Goal: Obtain resource: Obtain resource

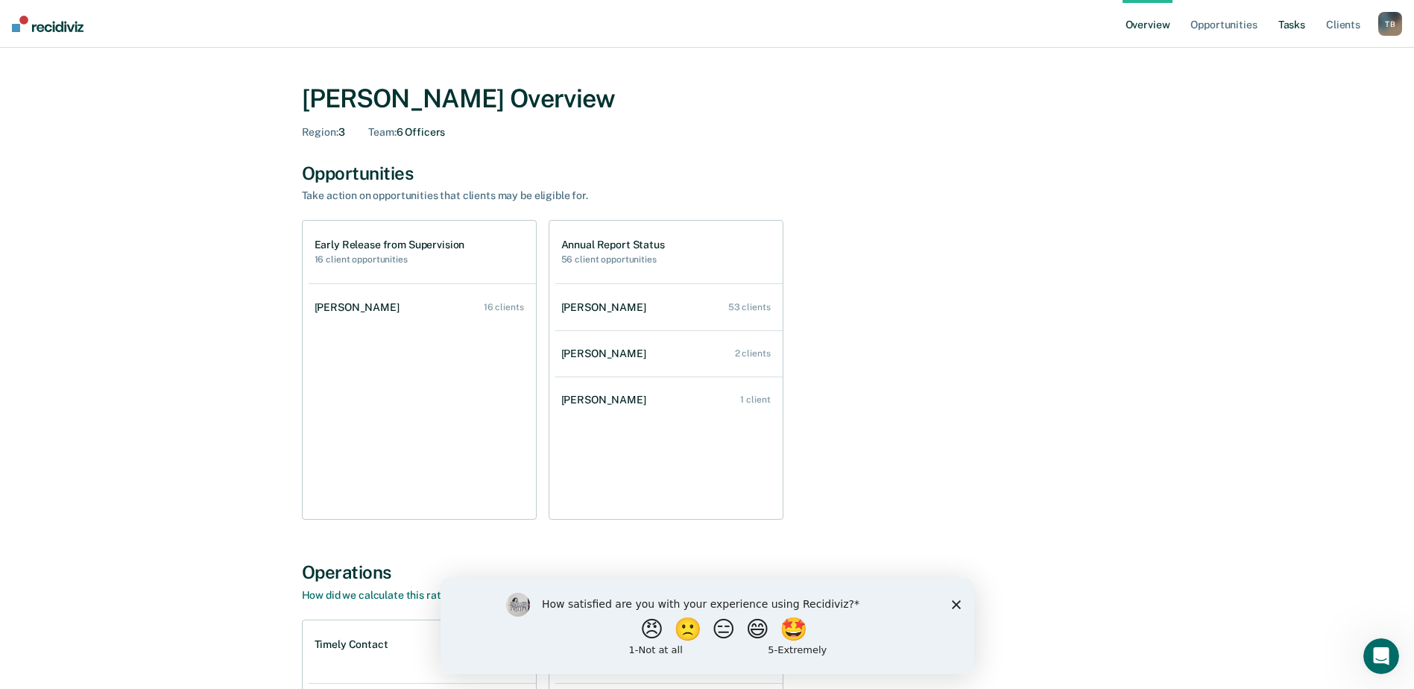
click at [1290, 25] on link "Tasks" at bounding box center [1291, 24] width 33 height 48
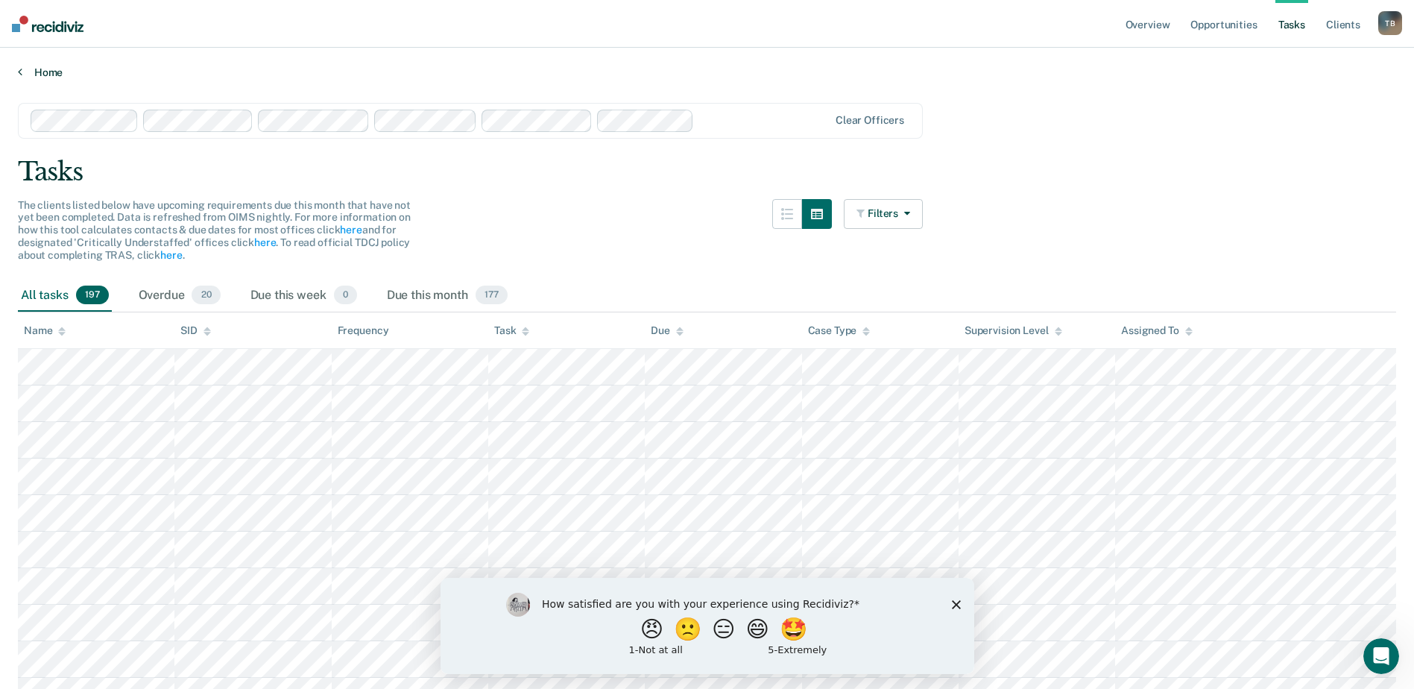
click at [25, 74] on link "Home" at bounding box center [707, 72] width 1378 height 13
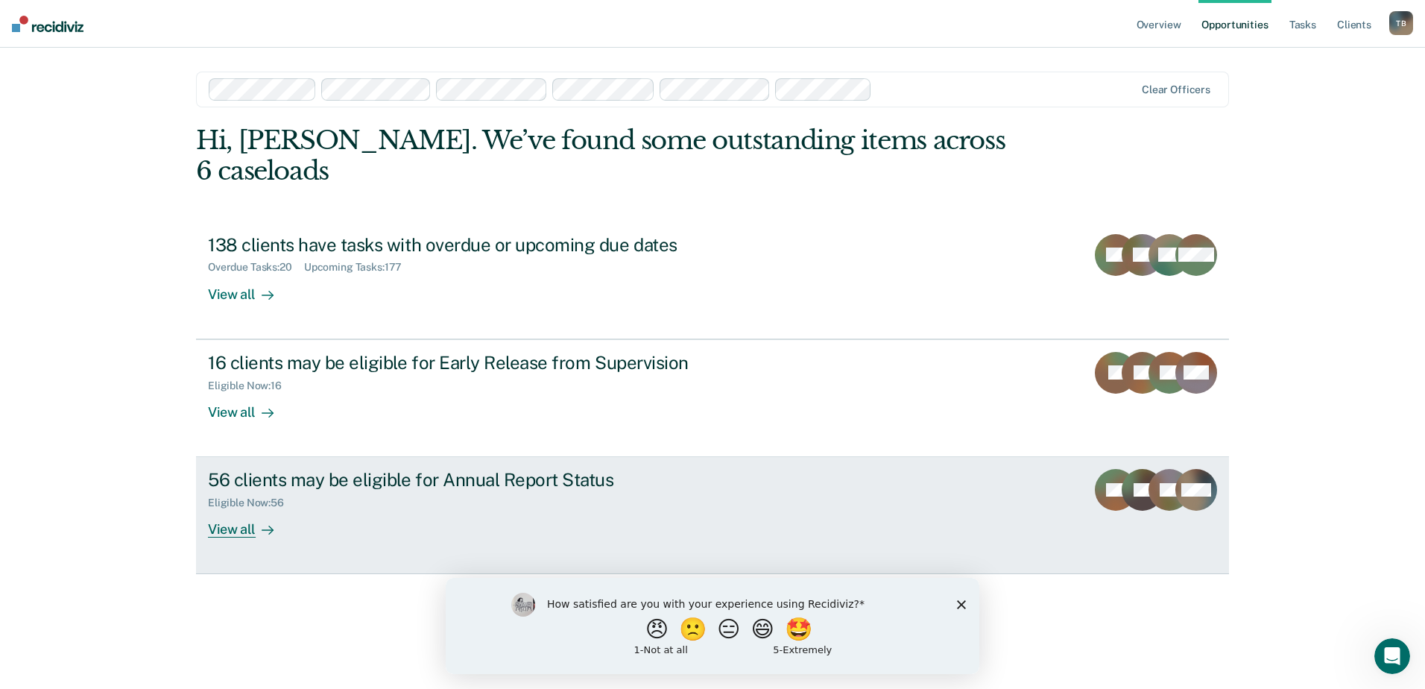
click at [233, 509] on div "View all" at bounding box center [249, 523] width 83 height 29
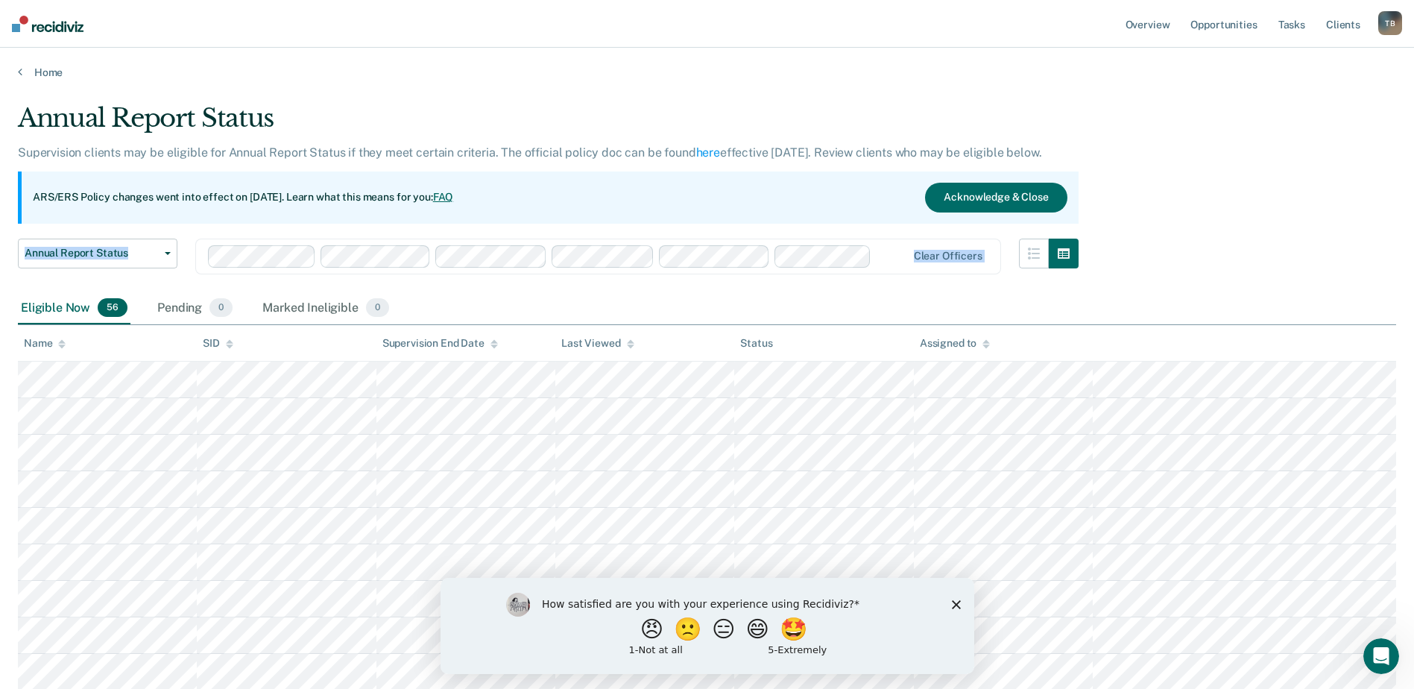
drag, startPoint x: 1194, startPoint y: 223, endPoint x: 1184, endPoint y: 247, distance: 26.4
click at [704, 151] on link "here" at bounding box center [708, 152] width 24 height 14
click at [48, 70] on link "Home" at bounding box center [707, 72] width 1378 height 13
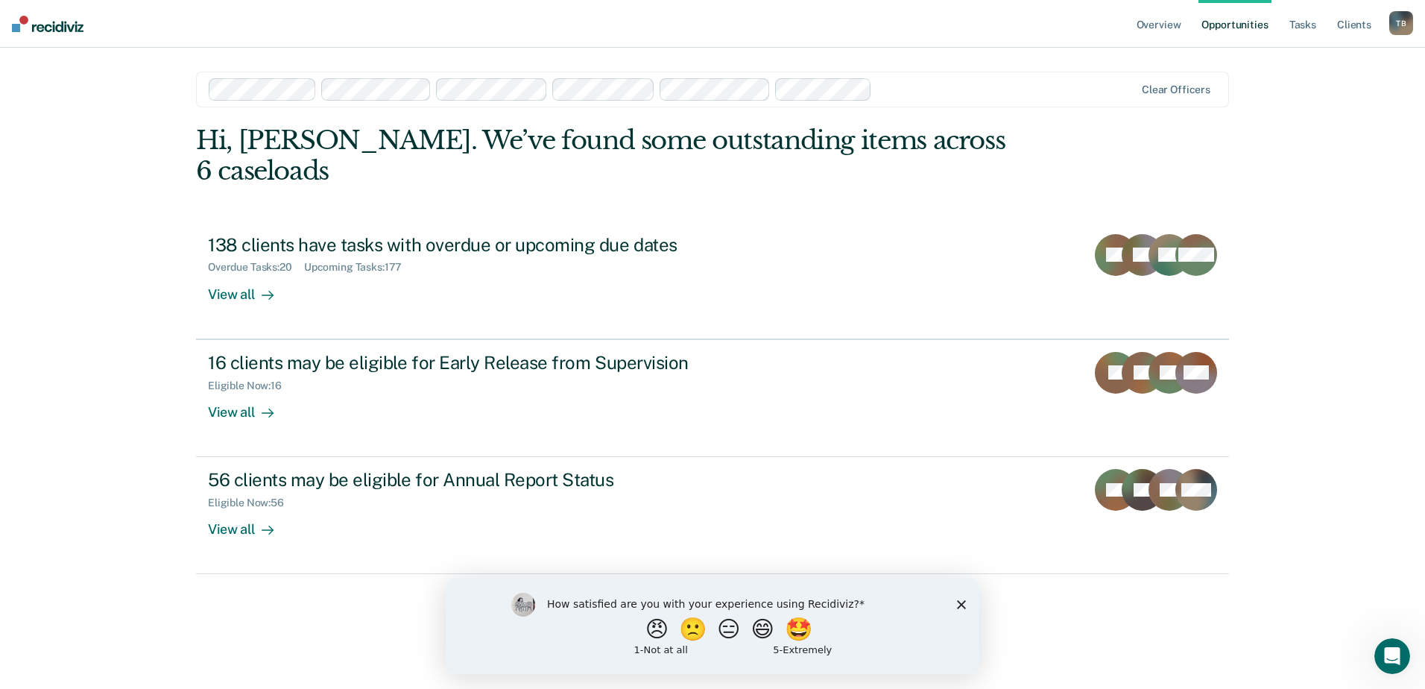
click at [1233, 23] on link "Opportunities" at bounding box center [1235, 24] width 72 height 48
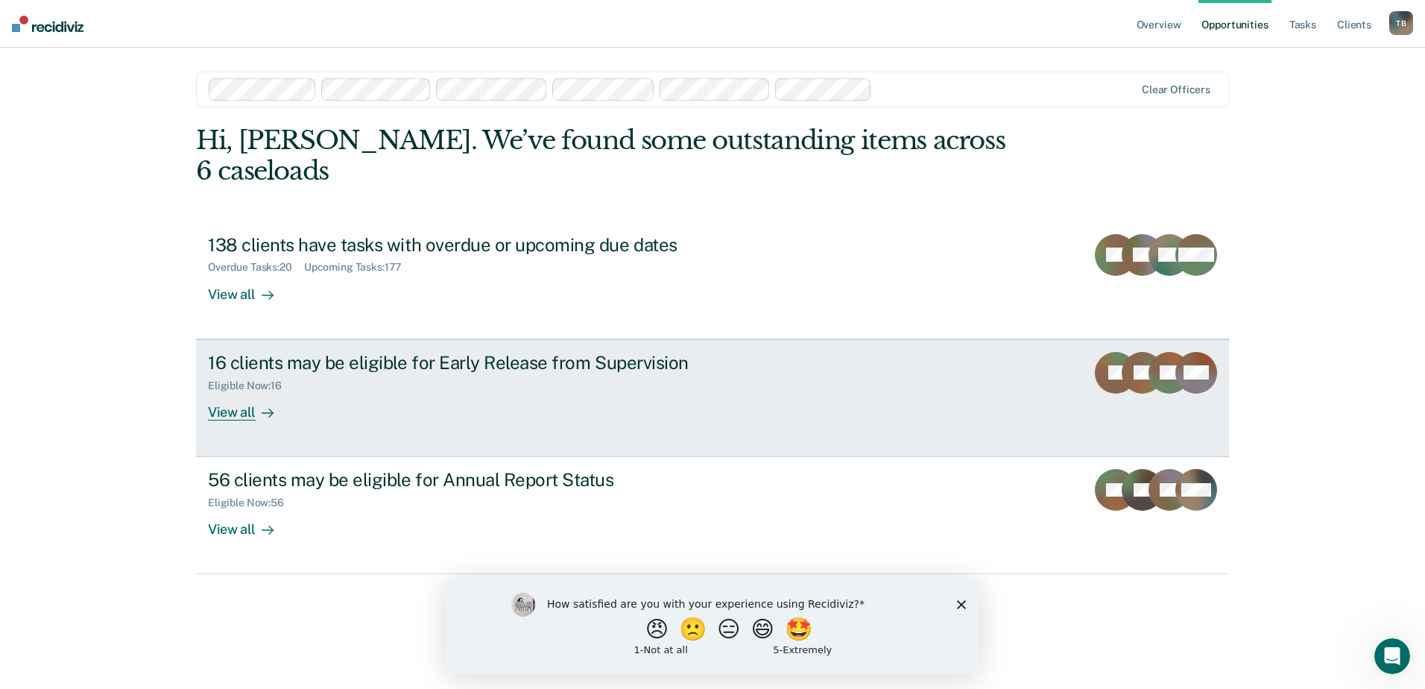
click at [244, 391] on div "View all" at bounding box center [249, 405] width 83 height 29
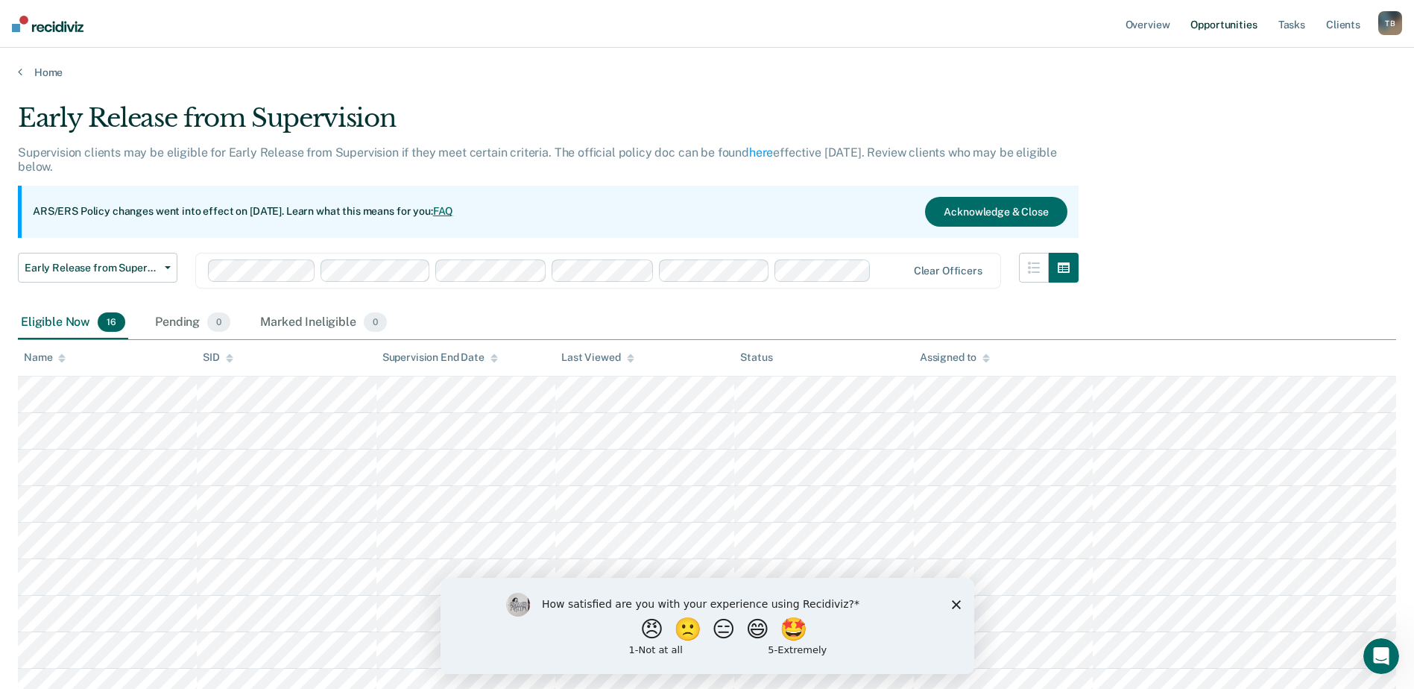
click at [1242, 19] on link "Opportunities" at bounding box center [1223, 24] width 72 height 48
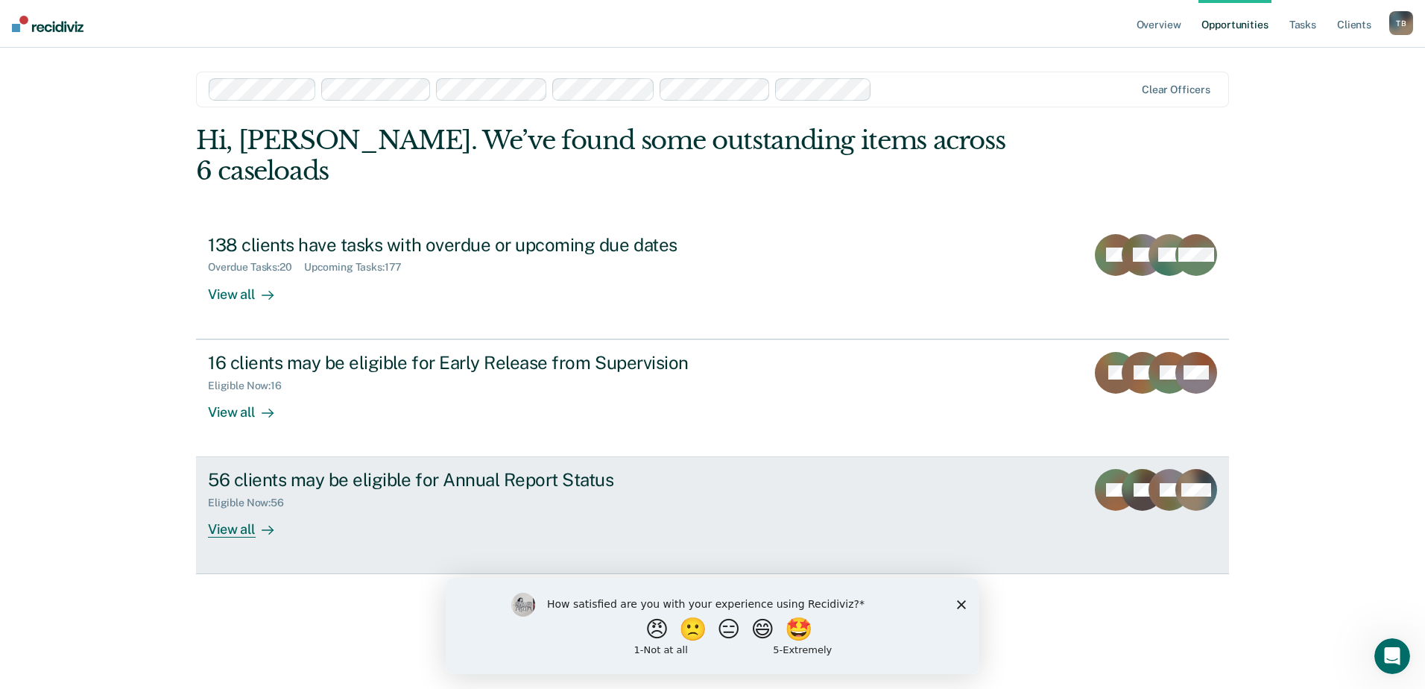
click at [234, 509] on div "View all" at bounding box center [249, 523] width 83 height 29
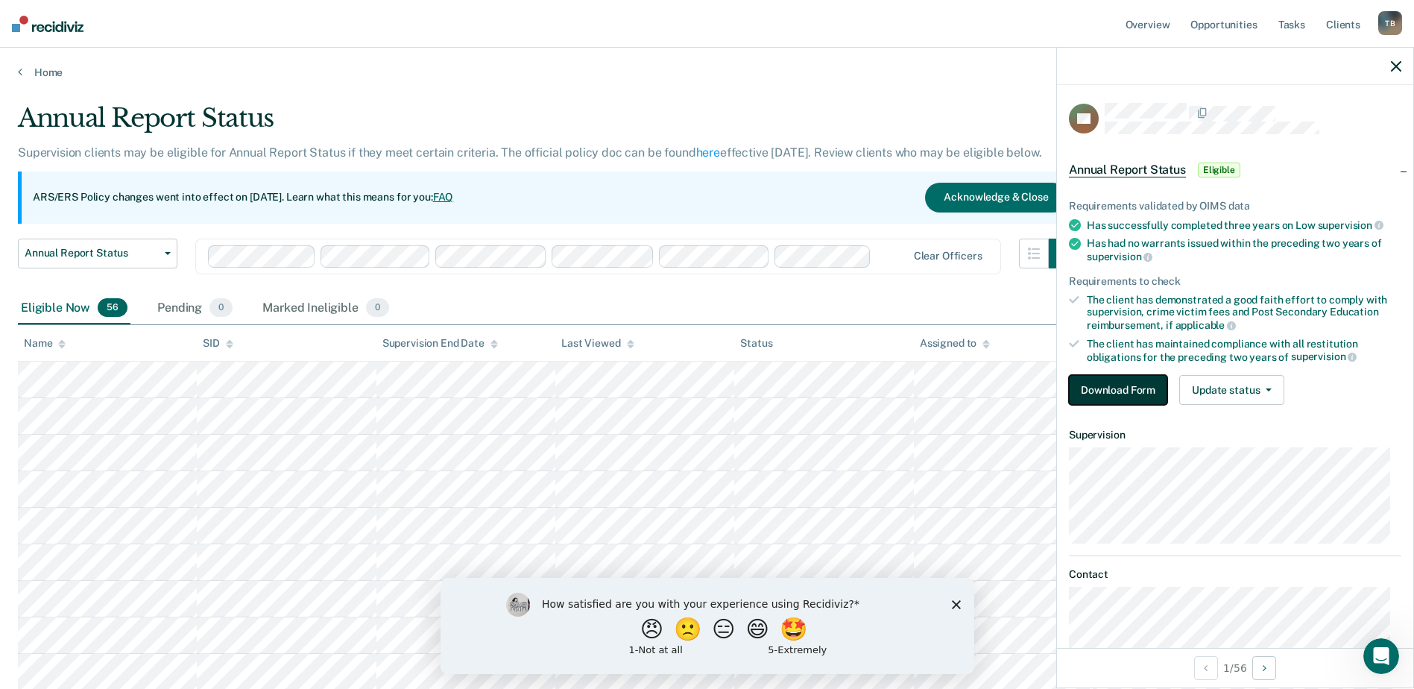
click at [1106, 383] on button "Download Form" at bounding box center [1118, 390] width 98 height 30
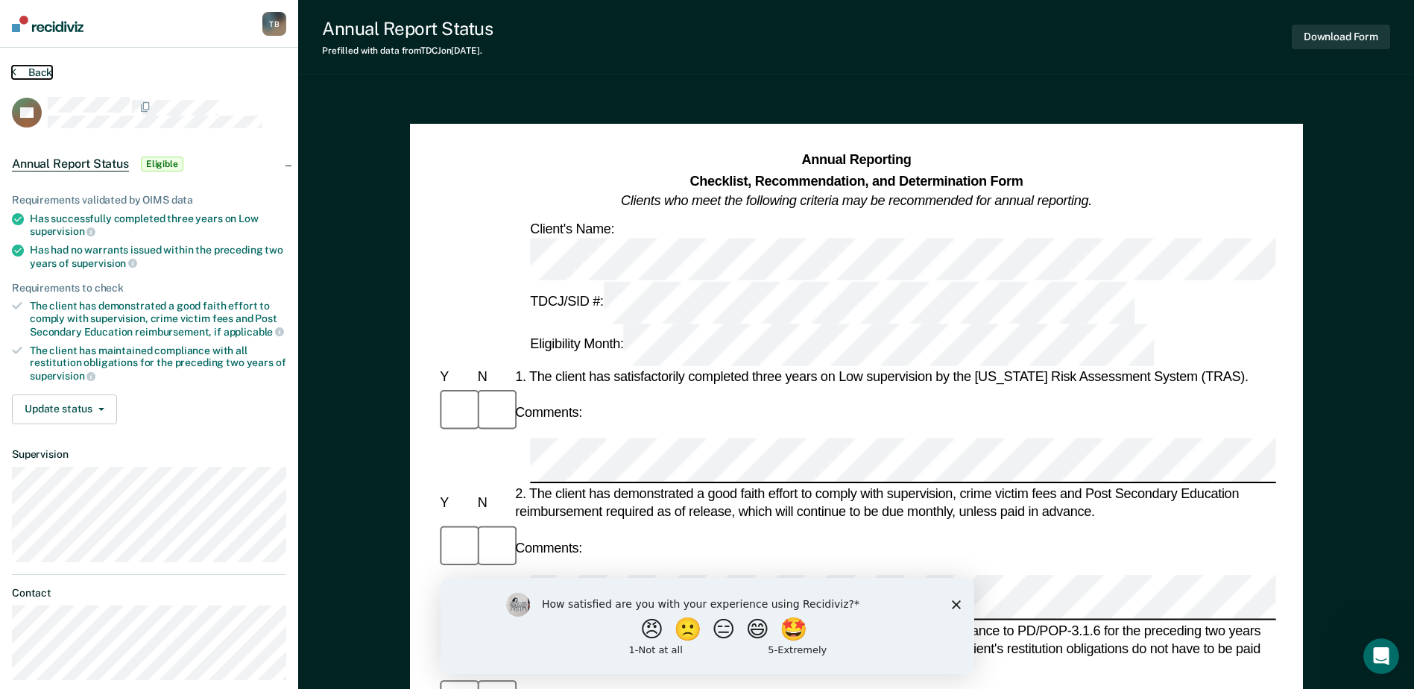
click at [13, 76] on icon at bounding box center [14, 72] width 4 height 12
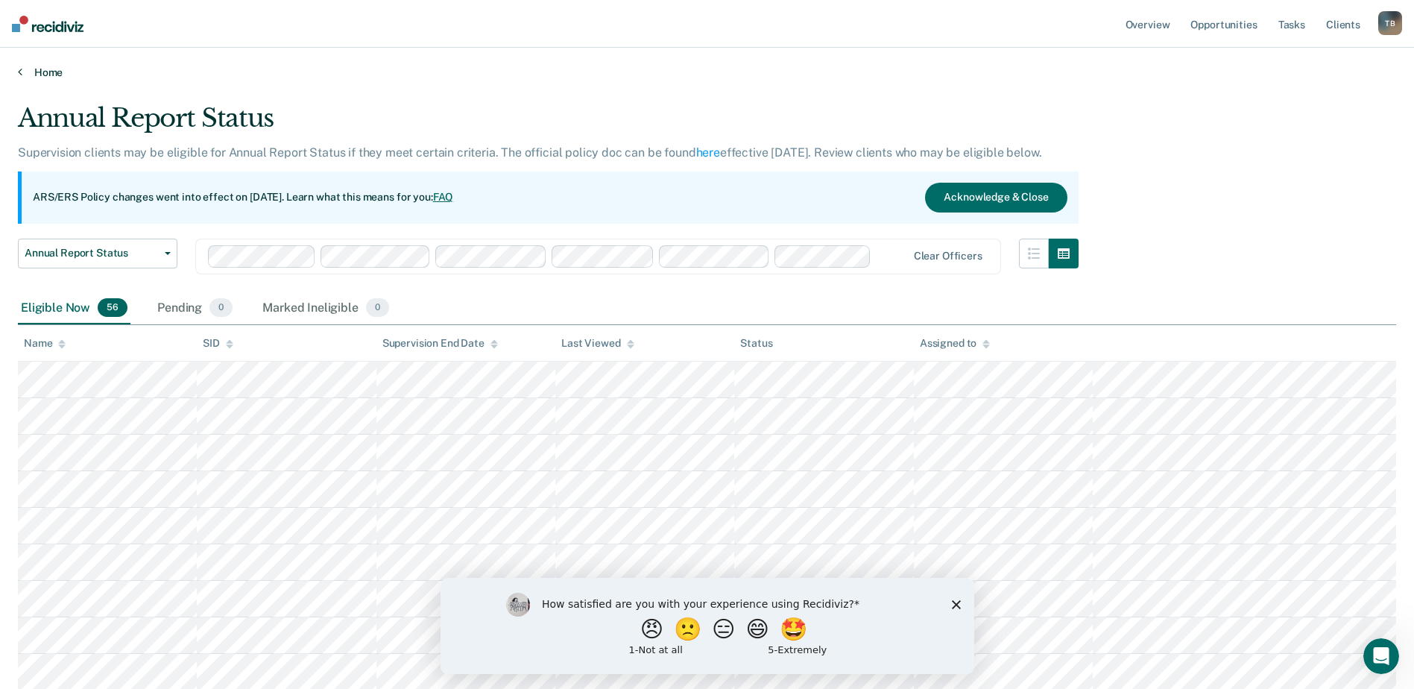
click at [34, 71] on link "Home" at bounding box center [707, 72] width 1378 height 13
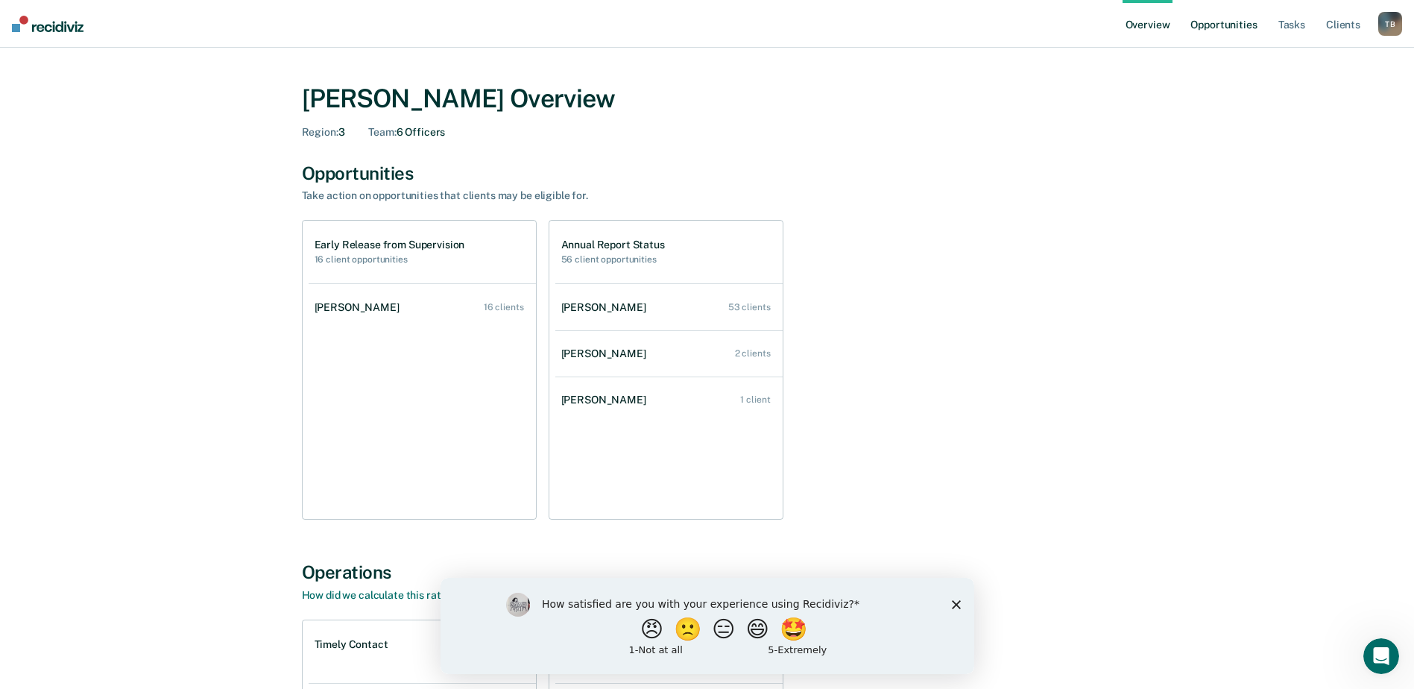
click at [1210, 24] on link "Opportunities" at bounding box center [1223, 24] width 72 height 48
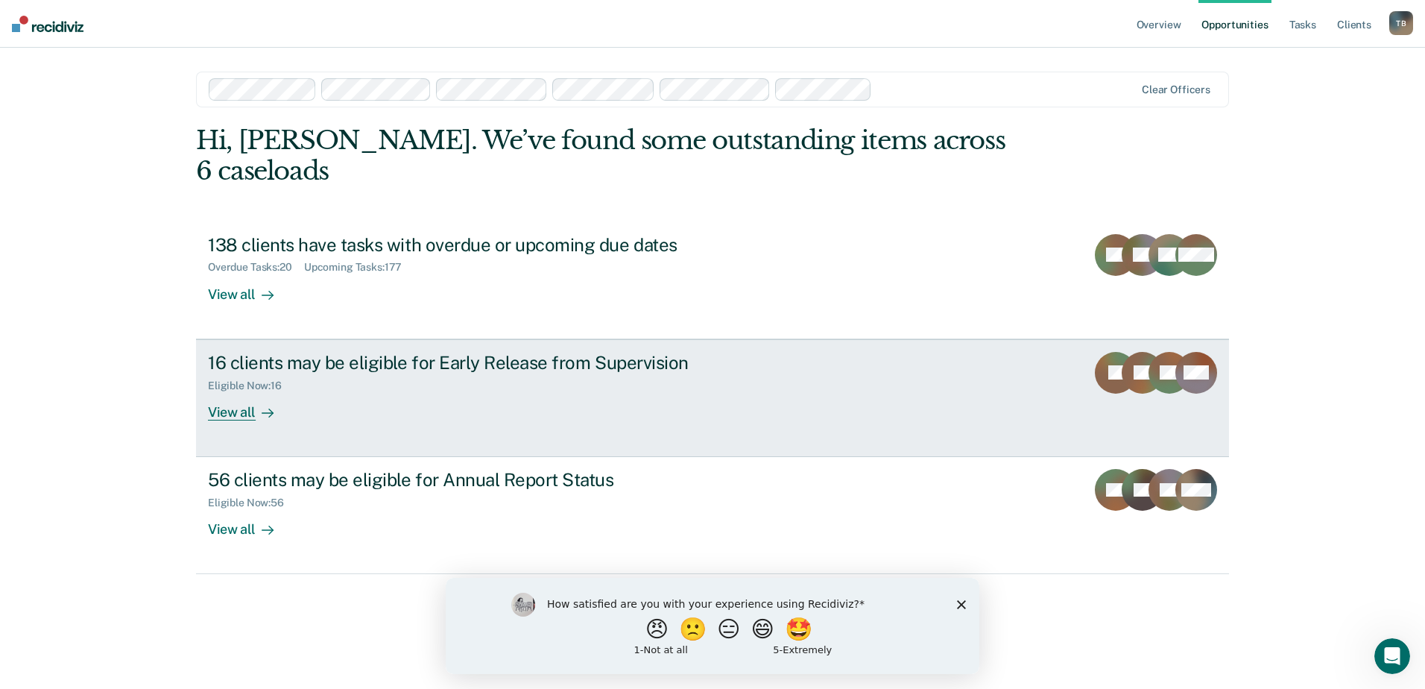
click at [248, 391] on div "View all" at bounding box center [249, 405] width 83 height 29
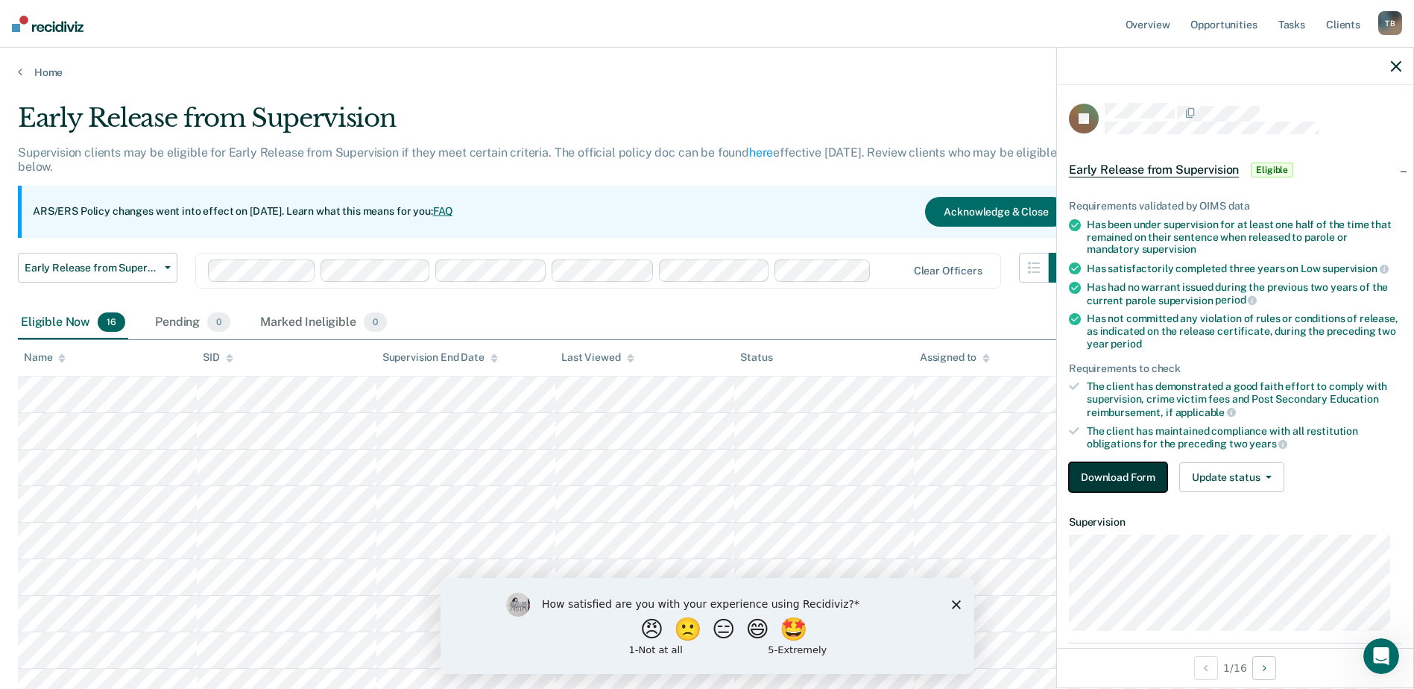
click at [1097, 477] on button "Download Form" at bounding box center [1118, 477] width 98 height 30
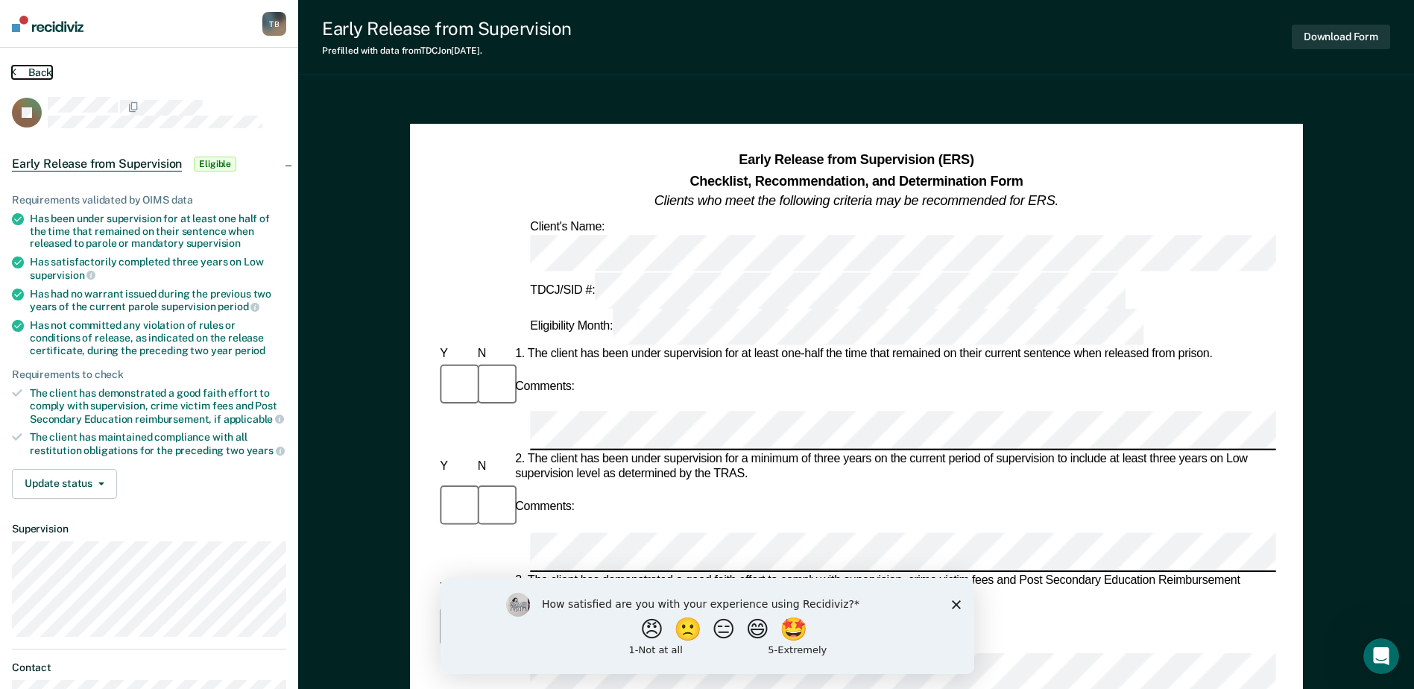
click at [34, 69] on button "Back" at bounding box center [32, 72] width 40 height 13
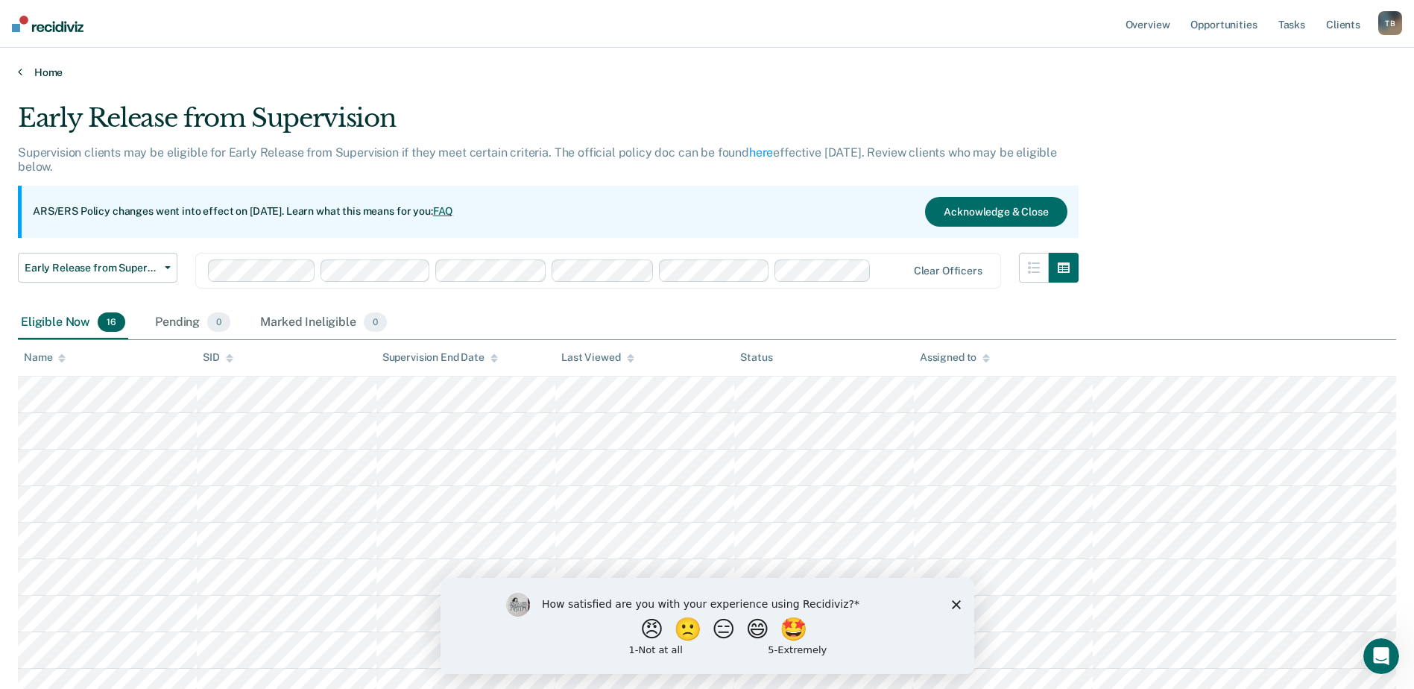
click at [43, 72] on link "Home" at bounding box center [707, 72] width 1378 height 13
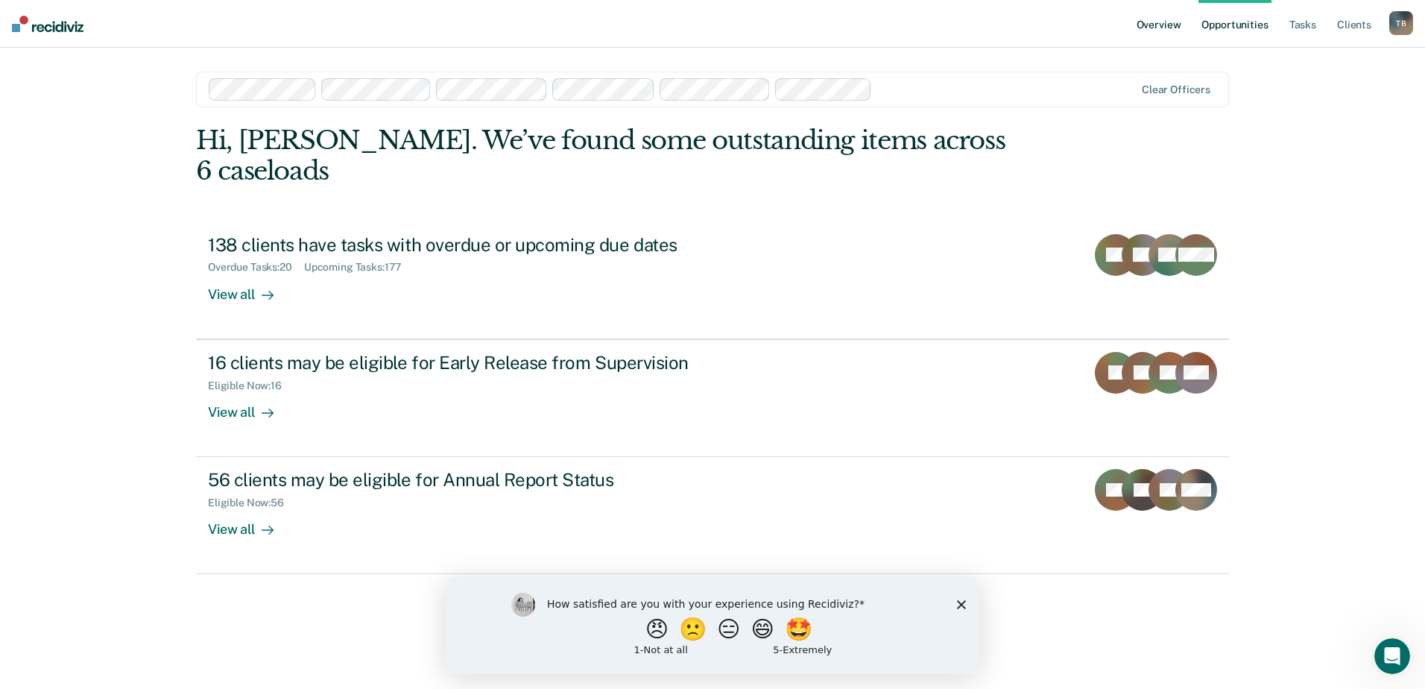
click at [1163, 24] on link "Overview" at bounding box center [1159, 24] width 51 height 48
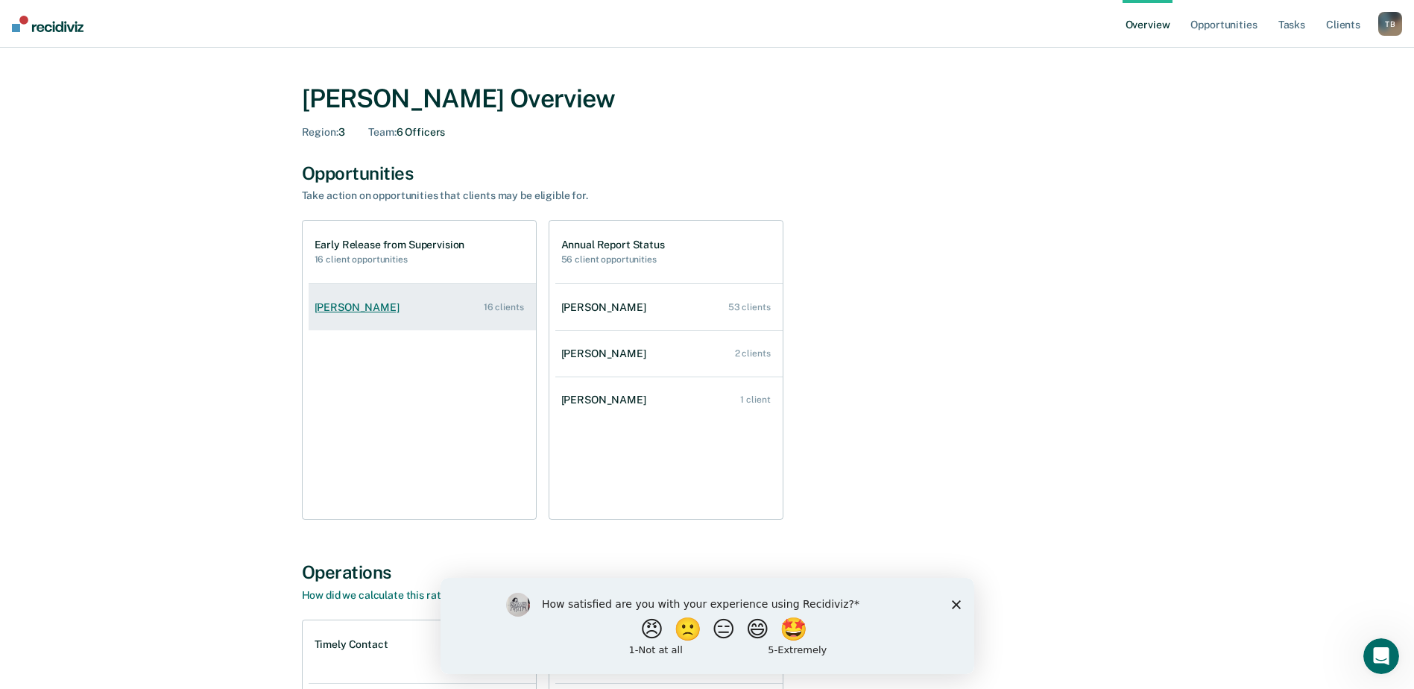
click at [509, 304] on div "16 clients" at bounding box center [504, 307] width 40 height 10
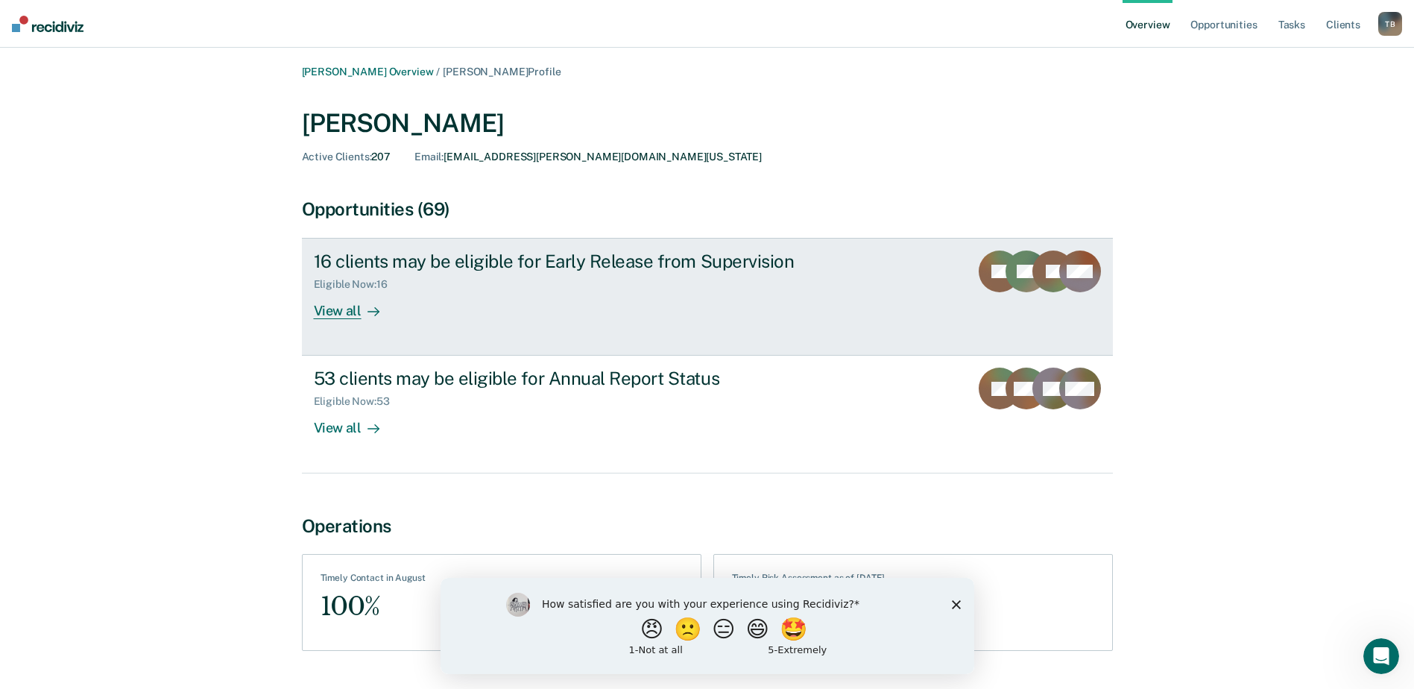
click at [340, 312] on div "View all" at bounding box center [355, 305] width 83 height 29
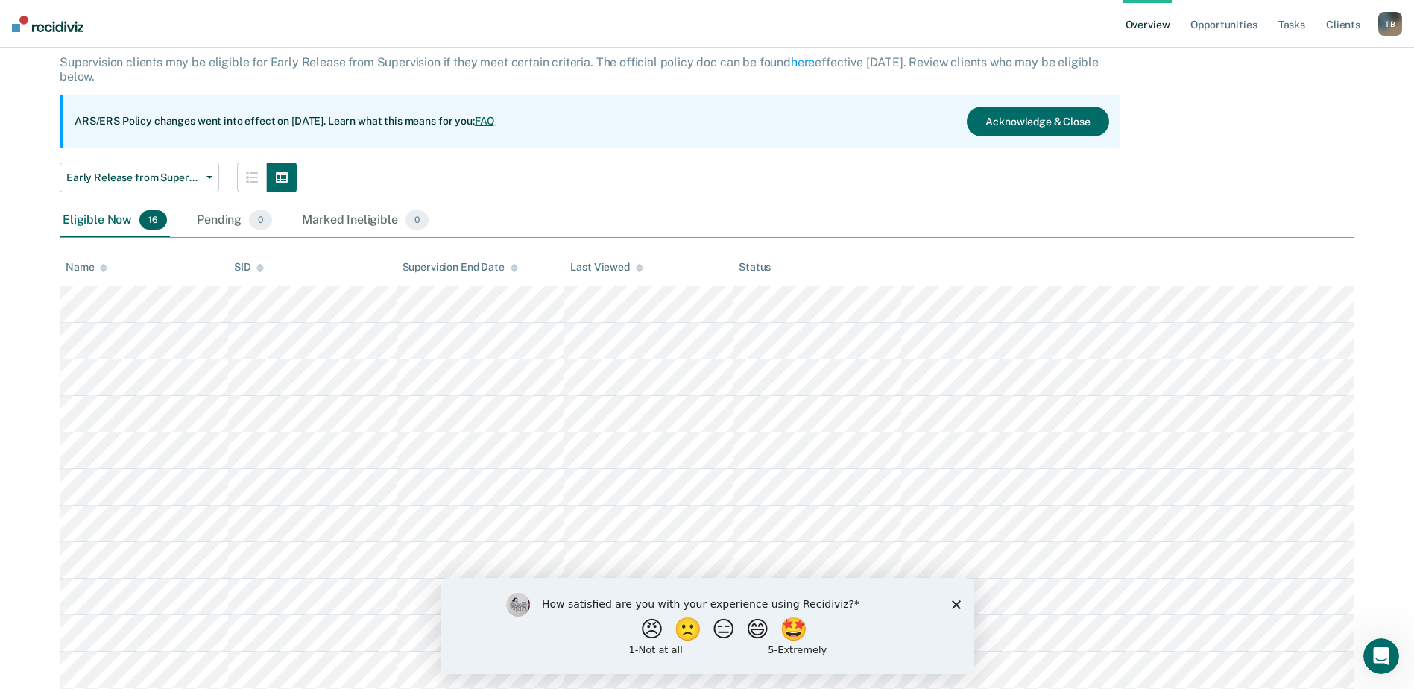
scroll to position [149, 0]
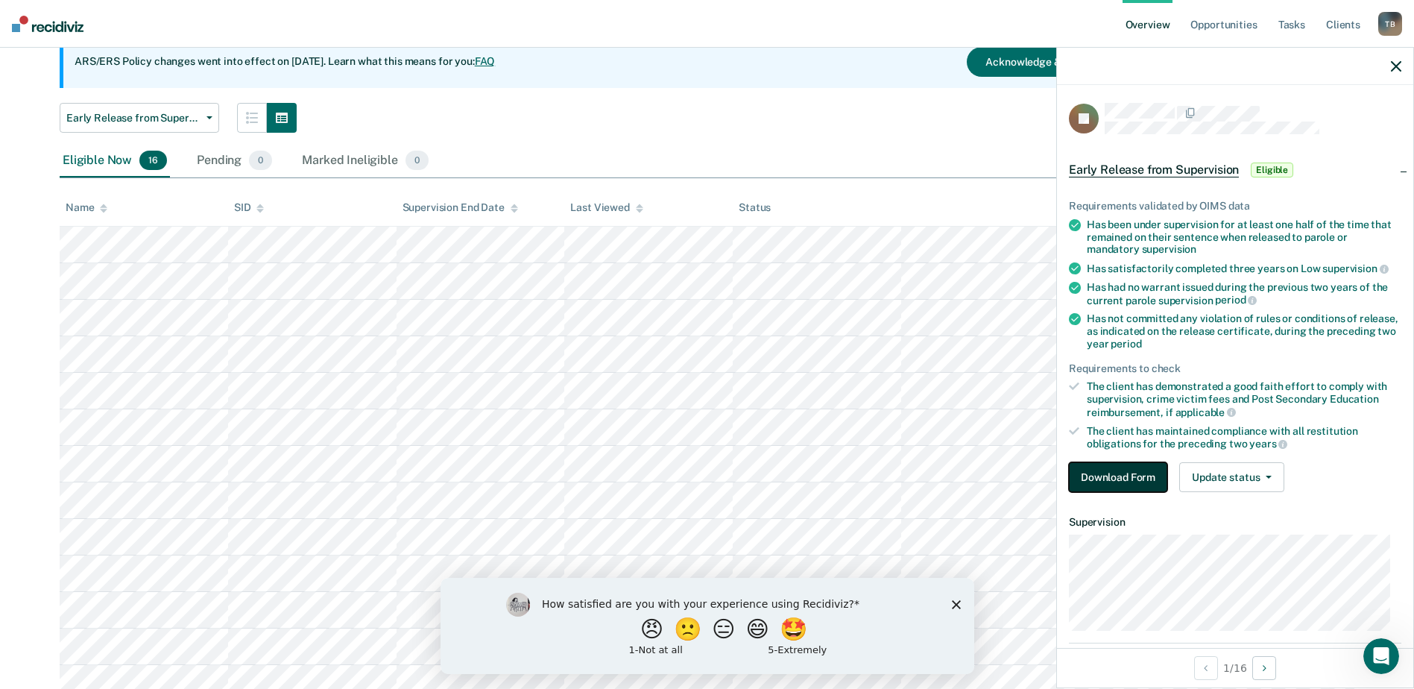
click at [1120, 475] on button "Download Form" at bounding box center [1118, 477] width 98 height 30
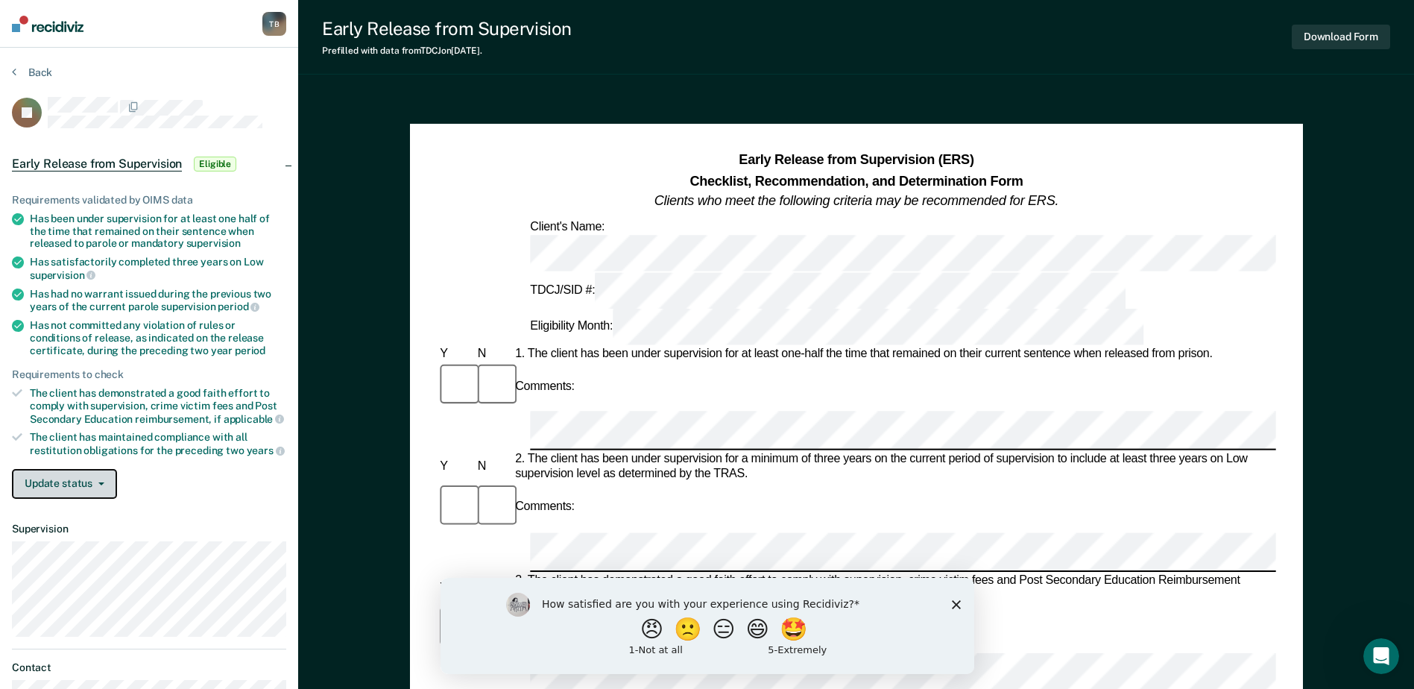
click at [98, 482] on icon "button" at bounding box center [101, 483] width 6 height 3
click at [99, 482] on icon "button" at bounding box center [101, 483] width 6 height 3
click at [43, 70] on button "Back" at bounding box center [32, 72] width 40 height 13
